Goal: Task Accomplishment & Management: Manage account settings

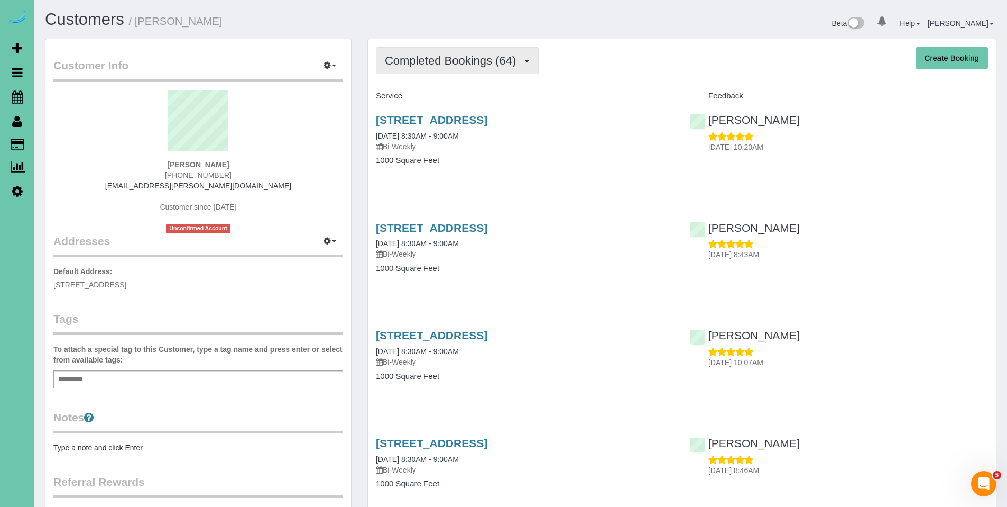
click at [416, 66] on span "Completed Bookings (64)" at bounding box center [453, 60] width 136 height 13
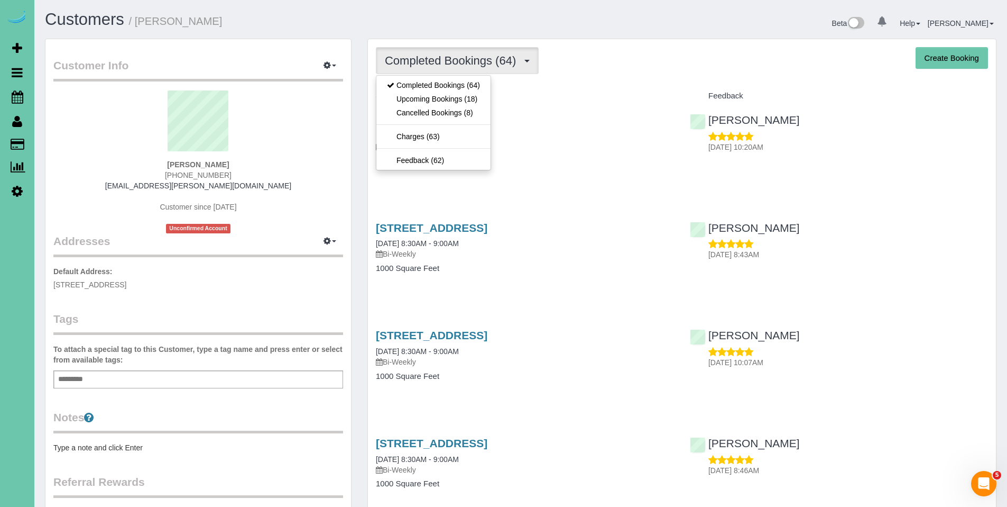
click at [617, 69] on div "Completed Bookings (64) Completed Bookings (64) Upcoming Bookings (18) Cancelle…" at bounding box center [682, 60] width 612 height 27
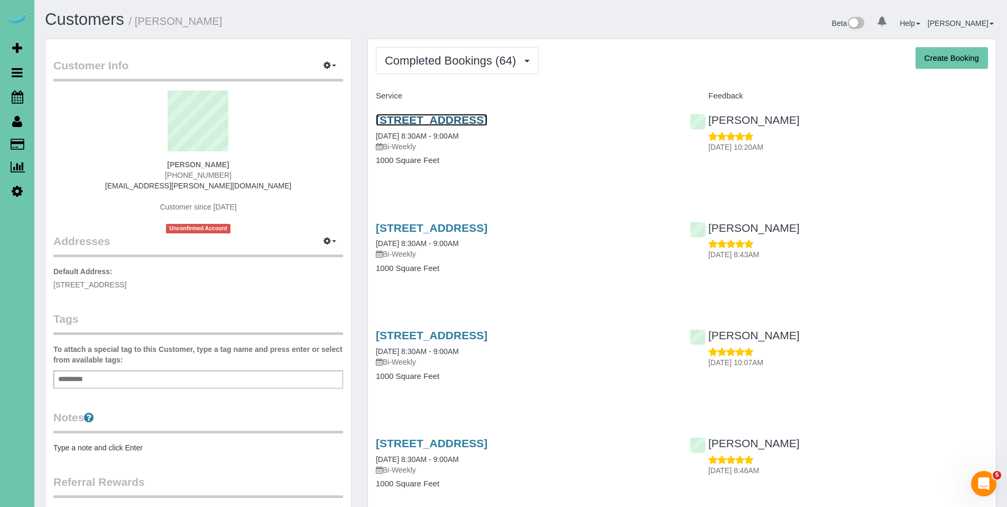
click at [488, 124] on link "[STREET_ADDRESS]" at bounding box center [432, 120] width 112 height 12
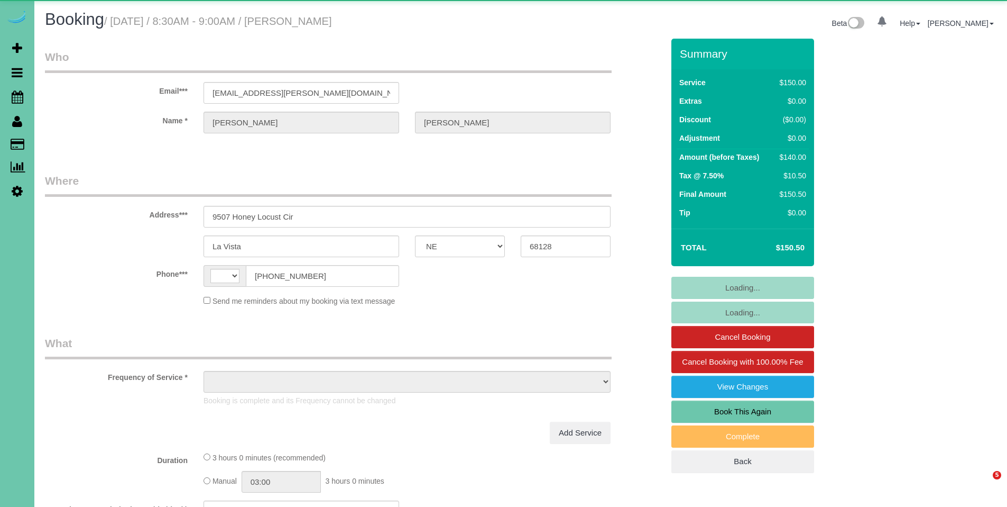
select select "NE"
select select "string:US"
select select "object:828"
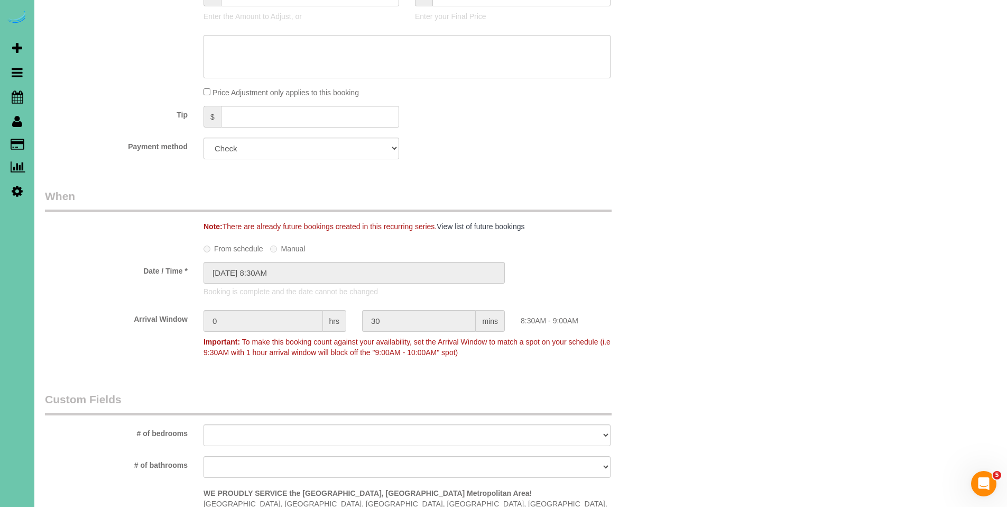
scroll to position [659, 0]
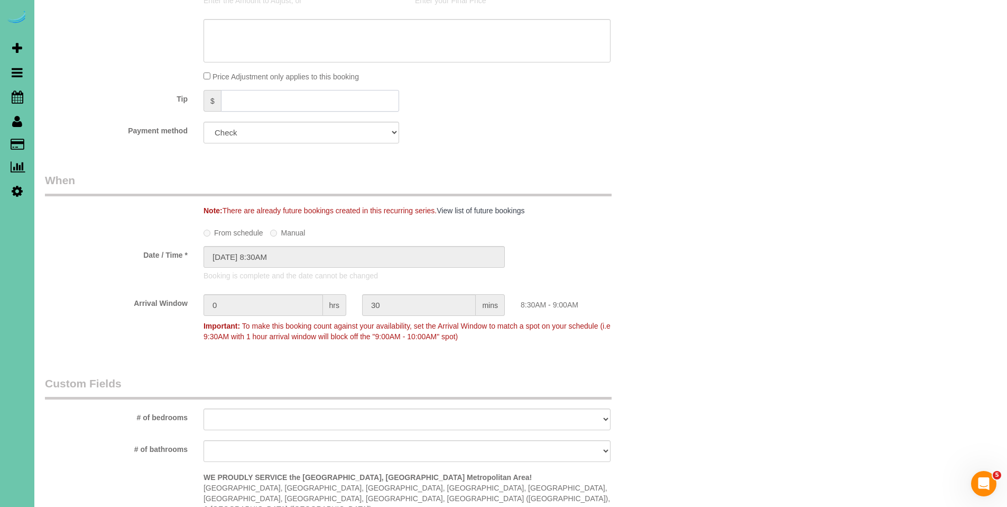
click at [361, 99] on input "text" at bounding box center [310, 101] width 178 height 22
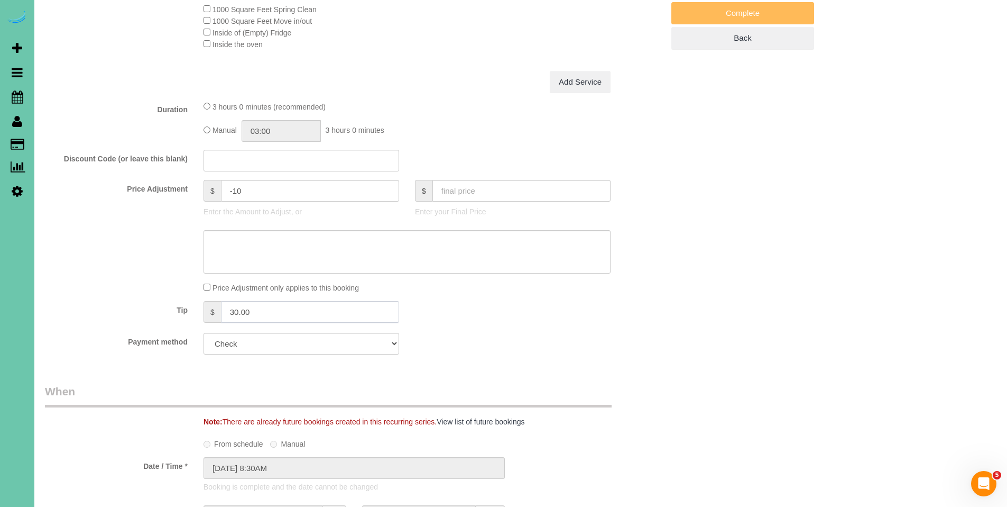
scroll to position [169, 0]
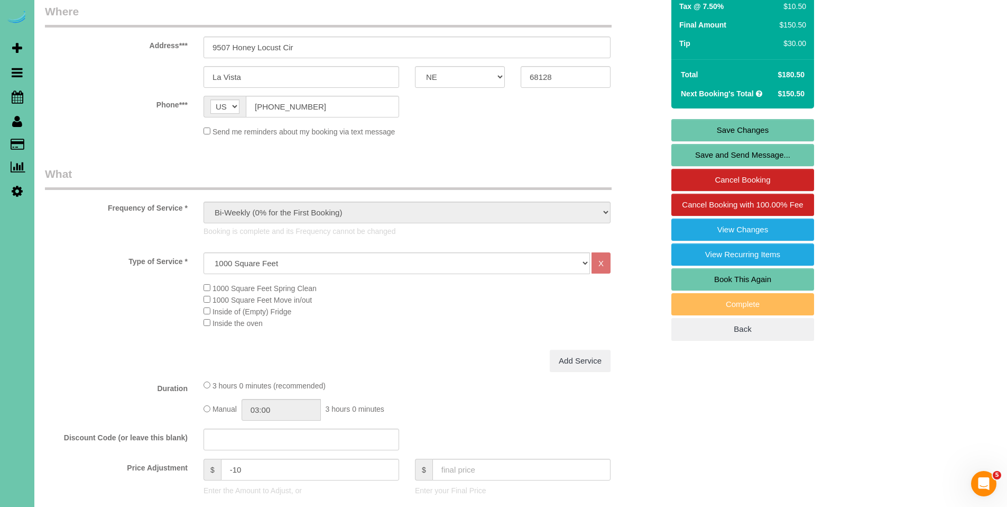
click at [756, 125] on link "Save Changes" at bounding box center [743, 130] width 143 height 22
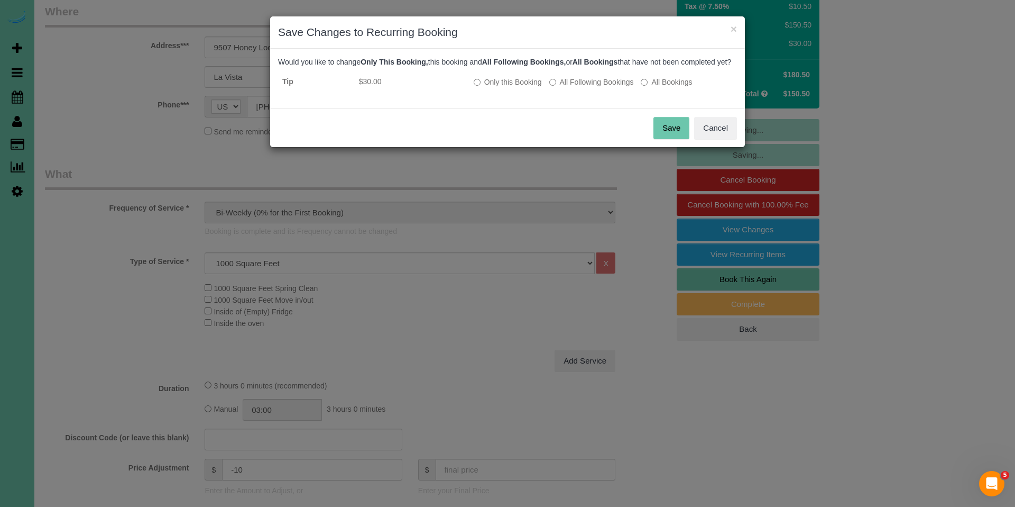
click at [667, 139] on button "Save" at bounding box center [672, 128] width 36 height 22
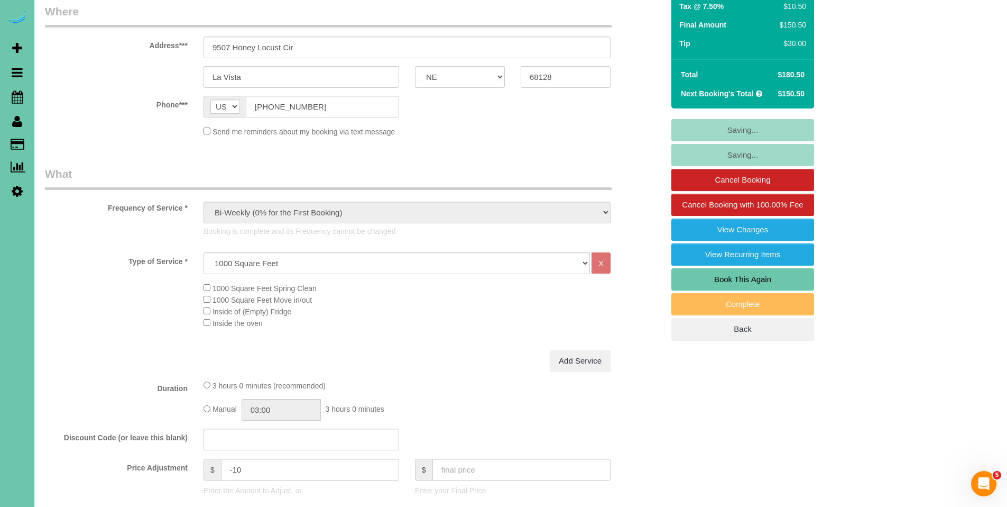
type input "30"
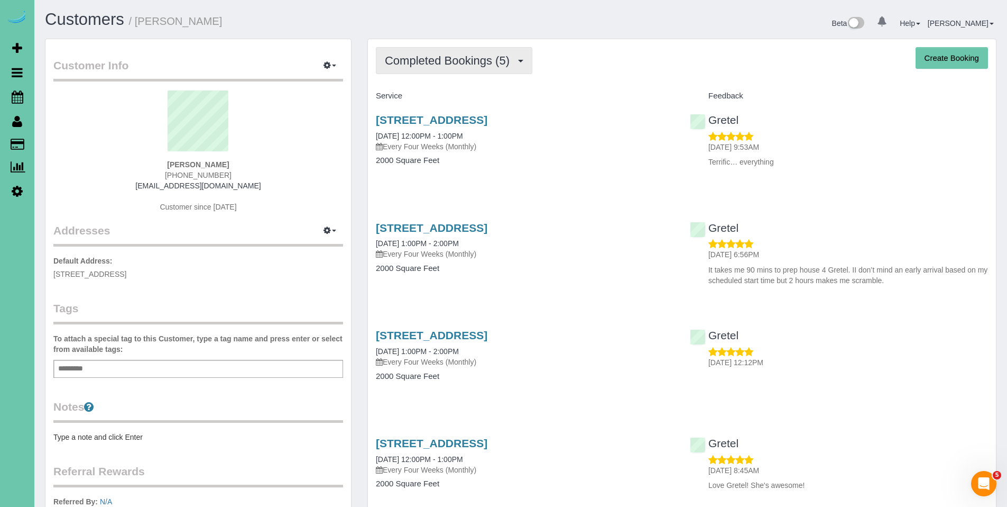
click at [442, 67] on button "Completed Bookings (5)" at bounding box center [454, 60] width 157 height 27
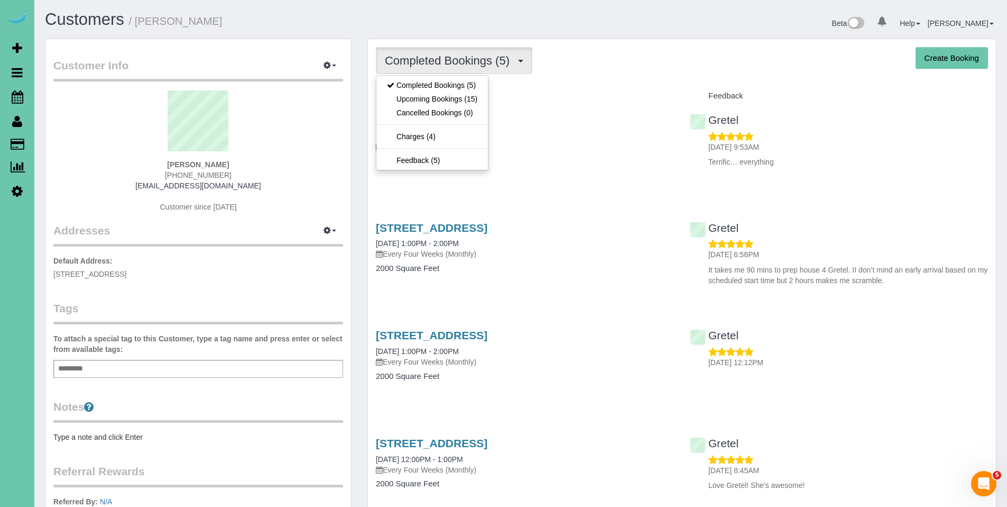
click at [630, 102] on div "Service" at bounding box center [525, 96] width 314 height 18
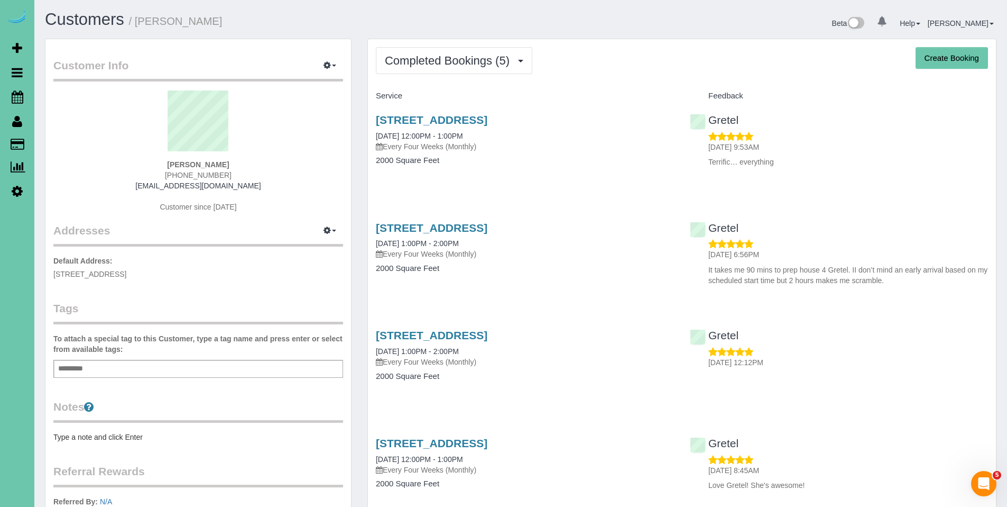
drag, startPoint x: 263, startPoint y: 184, endPoint x: 132, endPoint y: 187, distance: 130.7
click at [132, 187] on div "Lori Johnson (402) 290-3335 lojojohnson1@gmail.com Customer since 2025" at bounding box center [198, 156] width 290 height 132
copy link "lojojohnson1@gmail.com"
